Goal: Transaction & Acquisition: Download file/media

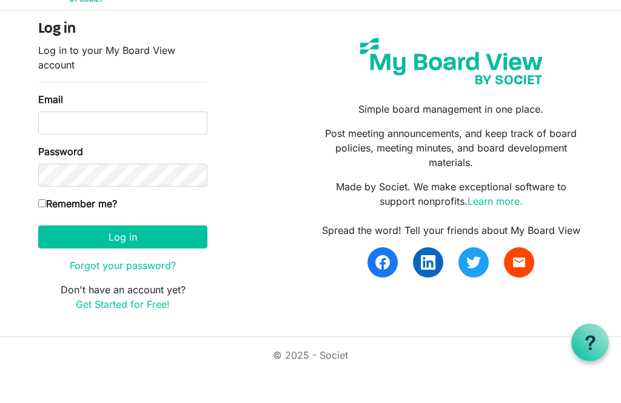
scroll to position [30, 0]
click at [106, 141] on input "Email" at bounding box center [122, 152] width 169 height 23
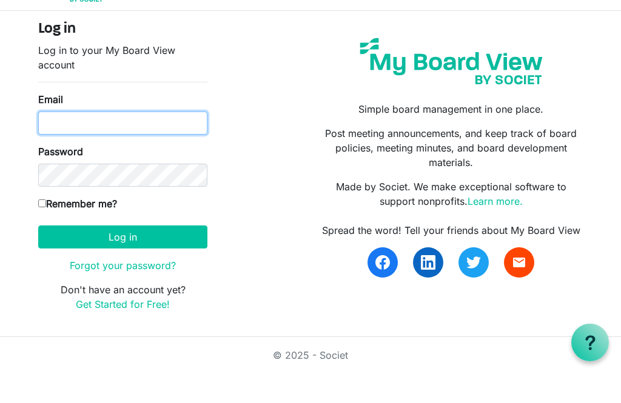
type input "sally.thompson@xtra.co.nz"
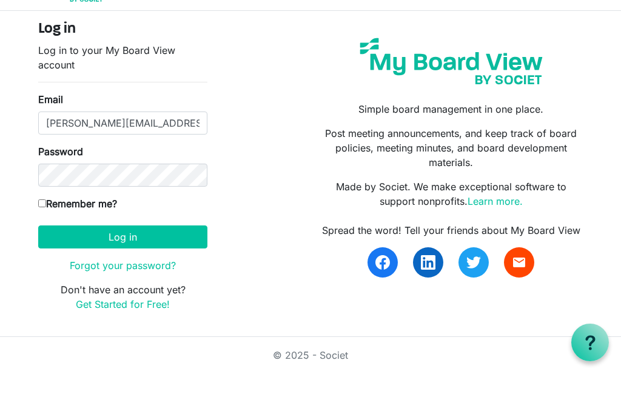
click at [123, 255] on button "Log in" at bounding box center [122, 266] width 169 height 23
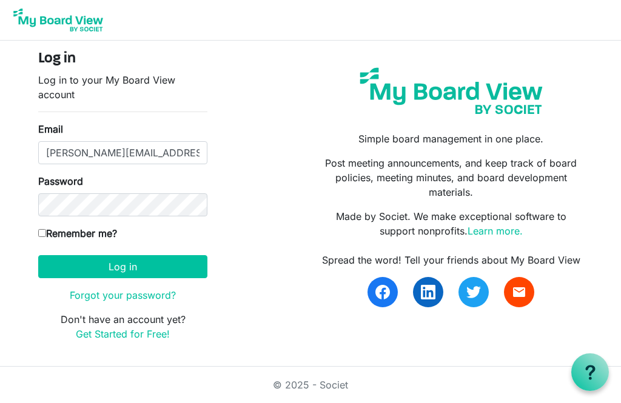
click at [42, 237] on input "Remember me?" at bounding box center [42, 233] width 8 height 8
checkbox input "true"
click at [149, 271] on button "Log in" at bounding box center [122, 266] width 169 height 23
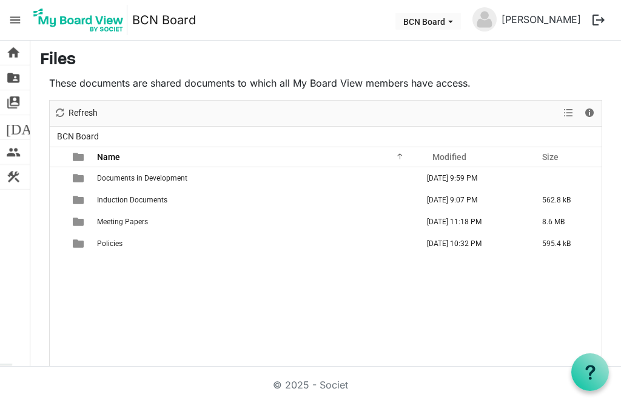
click at [507, 223] on td "[DATE] 11:18 PM" at bounding box center [477, 222] width 115 height 22
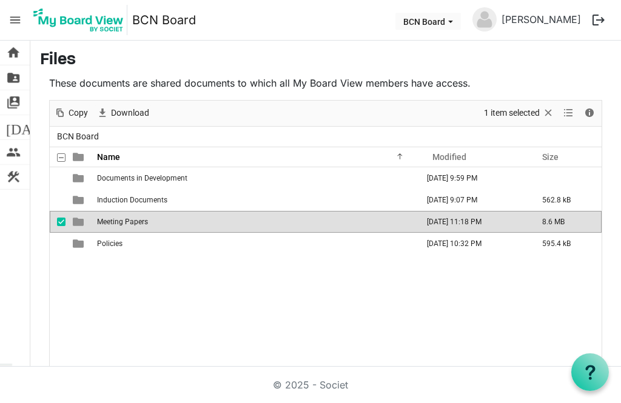
click at [504, 221] on td "[DATE] 11:18 PM" at bounding box center [477, 222] width 115 height 22
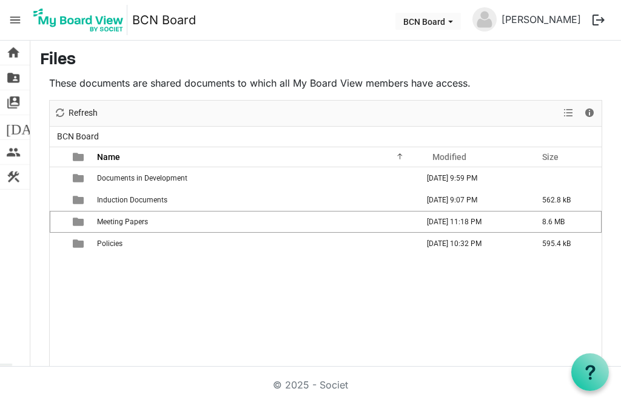
click at [513, 224] on td "[DATE] 11:18 PM" at bounding box center [477, 222] width 115 height 22
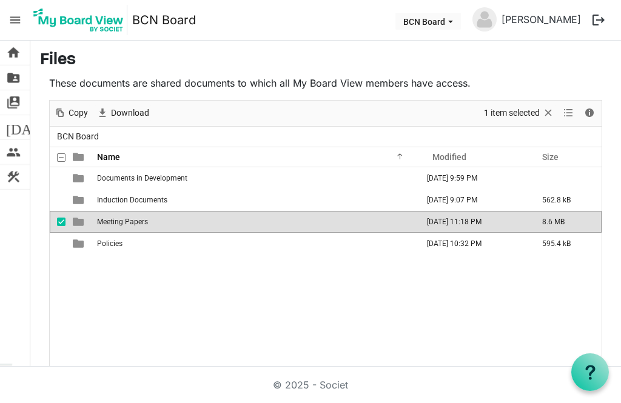
click at [136, 119] on span "Download" at bounding box center [130, 113] width 41 height 15
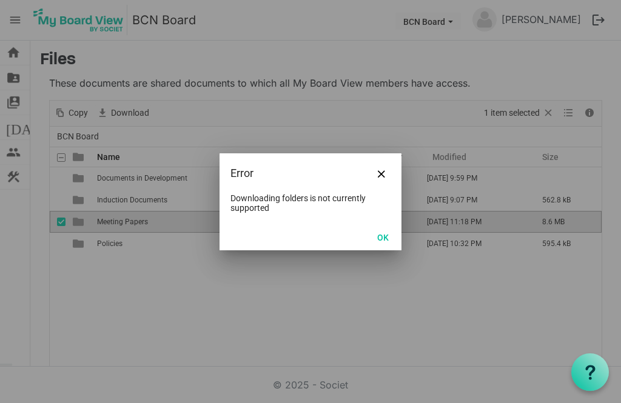
click at [386, 243] on button "OK" at bounding box center [382, 237] width 27 height 17
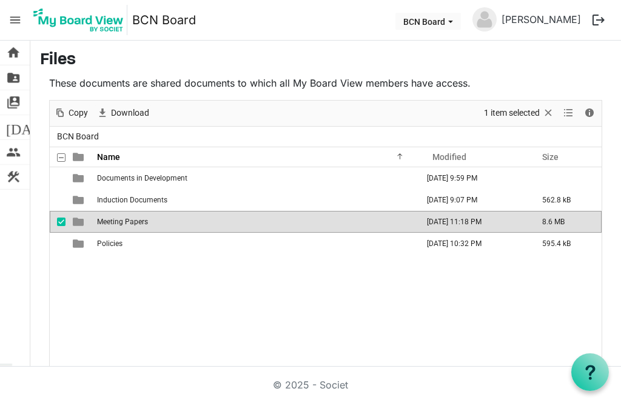
click at [143, 110] on span "Download" at bounding box center [130, 113] width 41 height 15
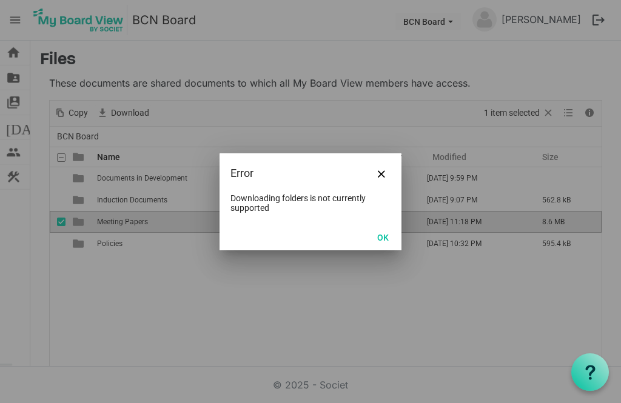
click at [388, 168] on button "Close" at bounding box center [381, 173] width 18 height 18
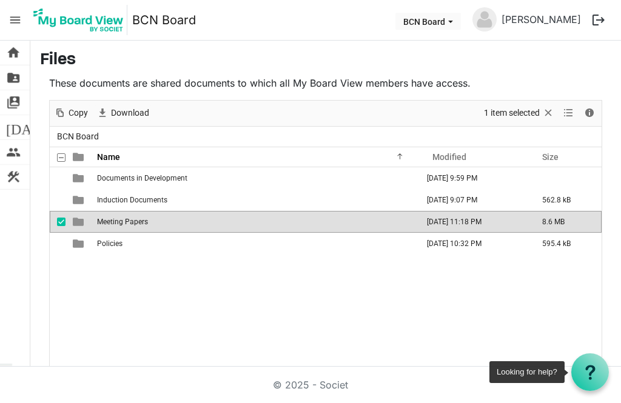
click at [602, 373] on div at bounding box center [590, 373] width 38 height 38
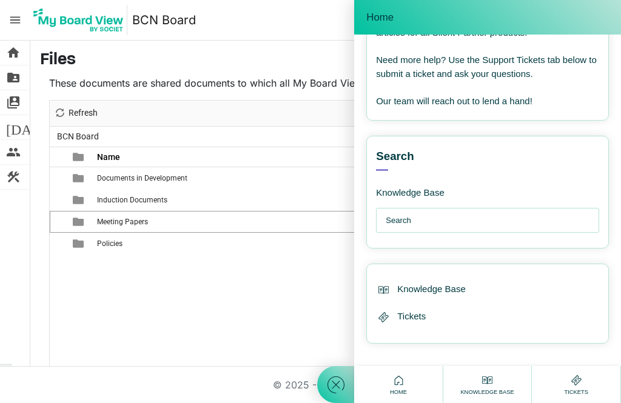
scroll to position [177, 0]
